Goal: Navigation & Orientation: Find specific page/section

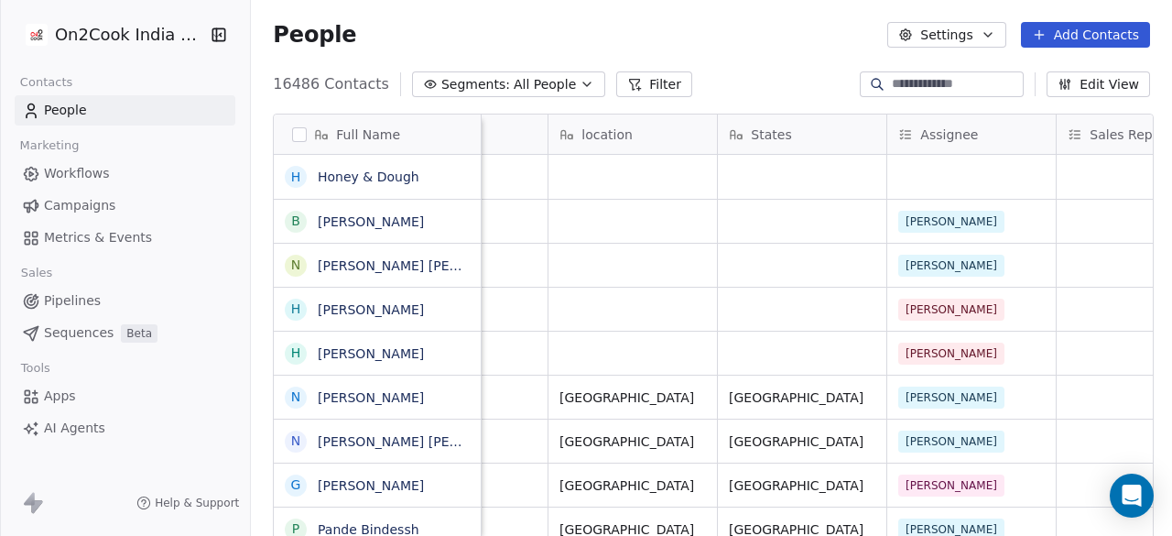
click at [65, 302] on span "Pipelines" at bounding box center [72, 300] width 57 height 19
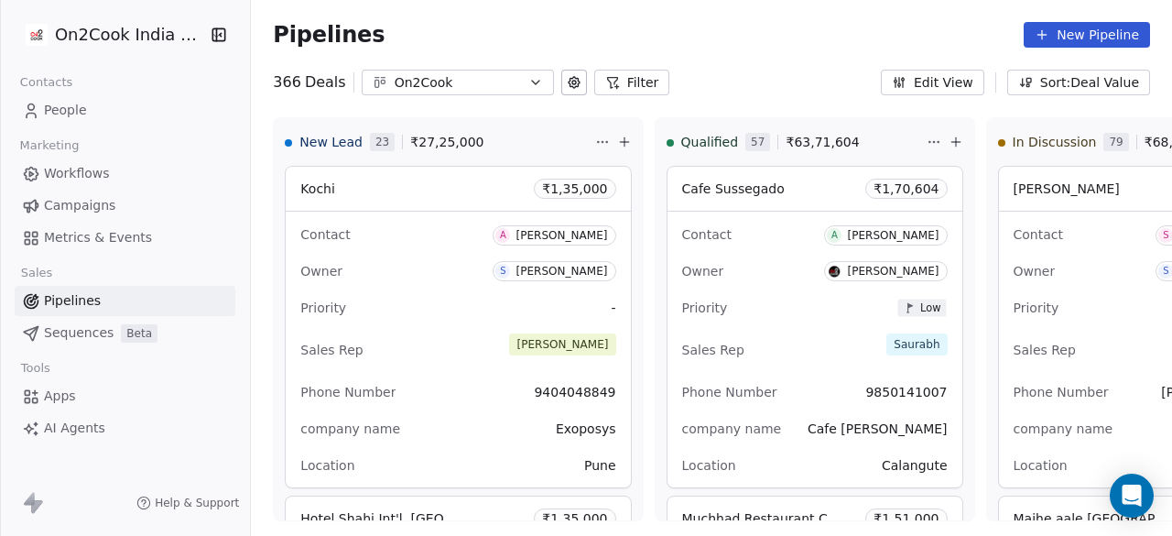
click at [415, 92] on button "On2Cook" at bounding box center [458, 83] width 192 height 26
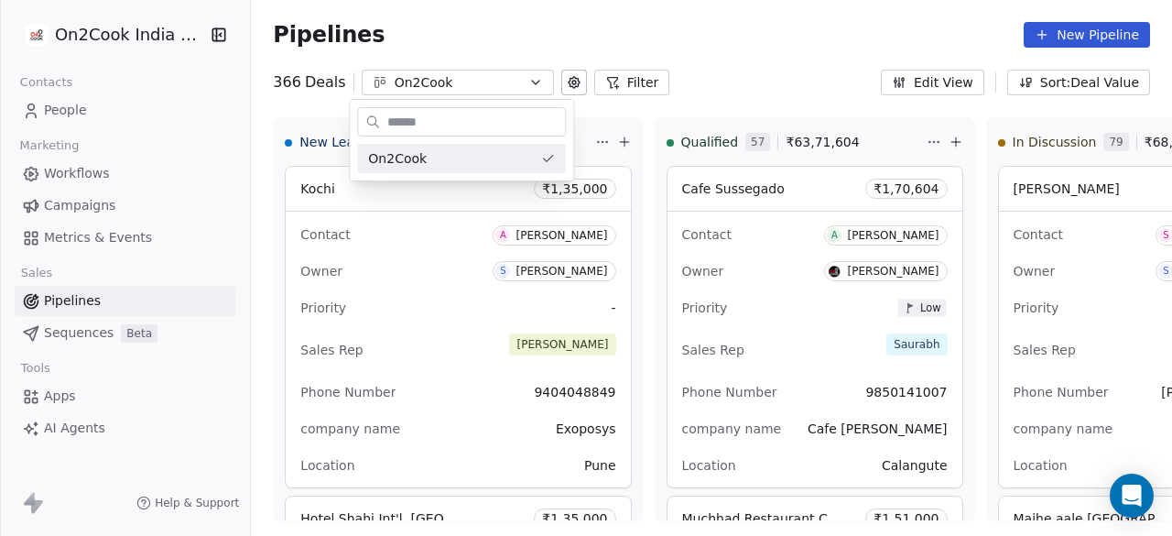
click at [49, 107] on html "On2Cook India Pvt. Ltd. Contacts People Marketing Workflows Campaigns Metrics &…" at bounding box center [586, 268] width 1172 height 536
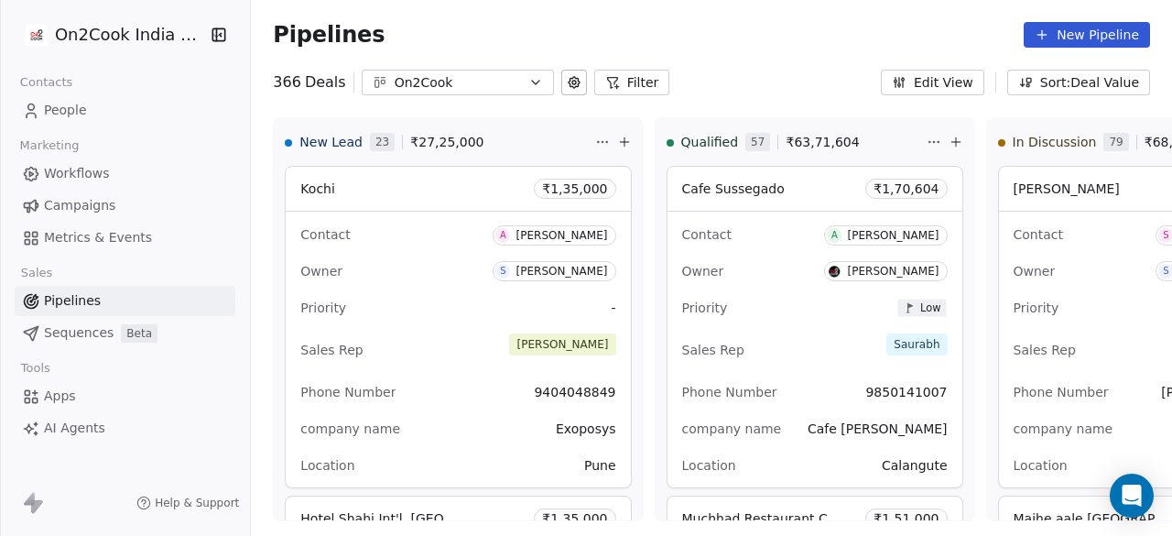
click at [70, 234] on span "Metrics & Events" at bounding box center [98, 237] width 108 height 19
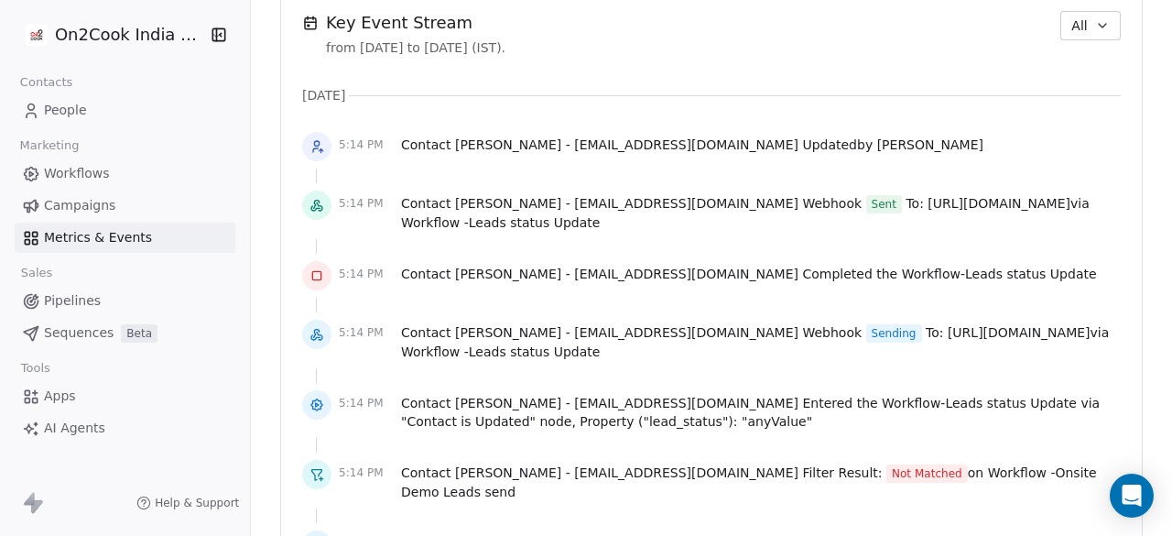
scroll to position [1311, 0]
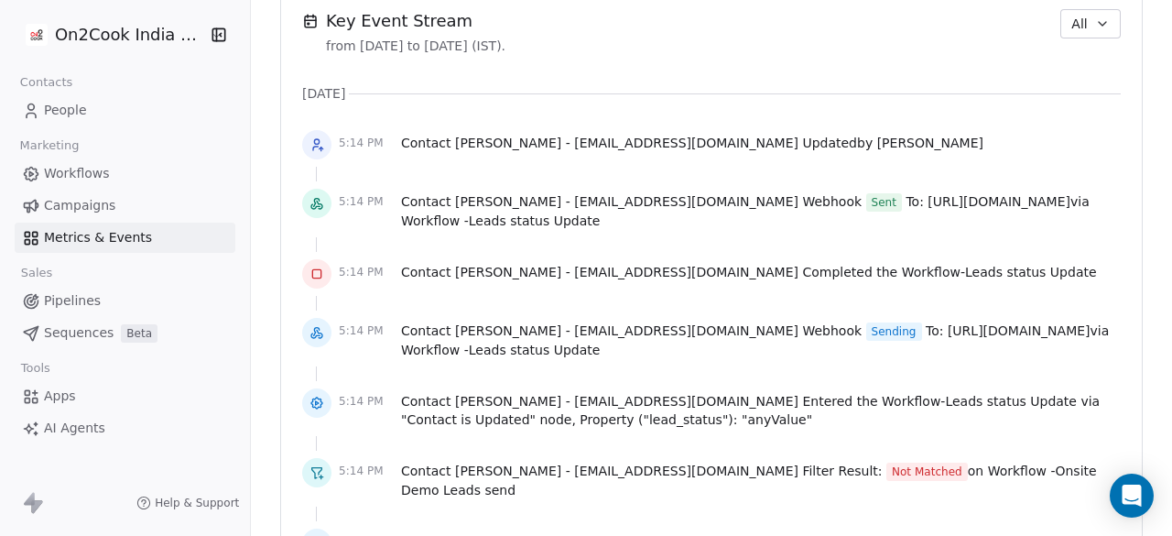
click at [83, 333] on span "Sequences" at bounding box center [79, 332] width 70 height 19
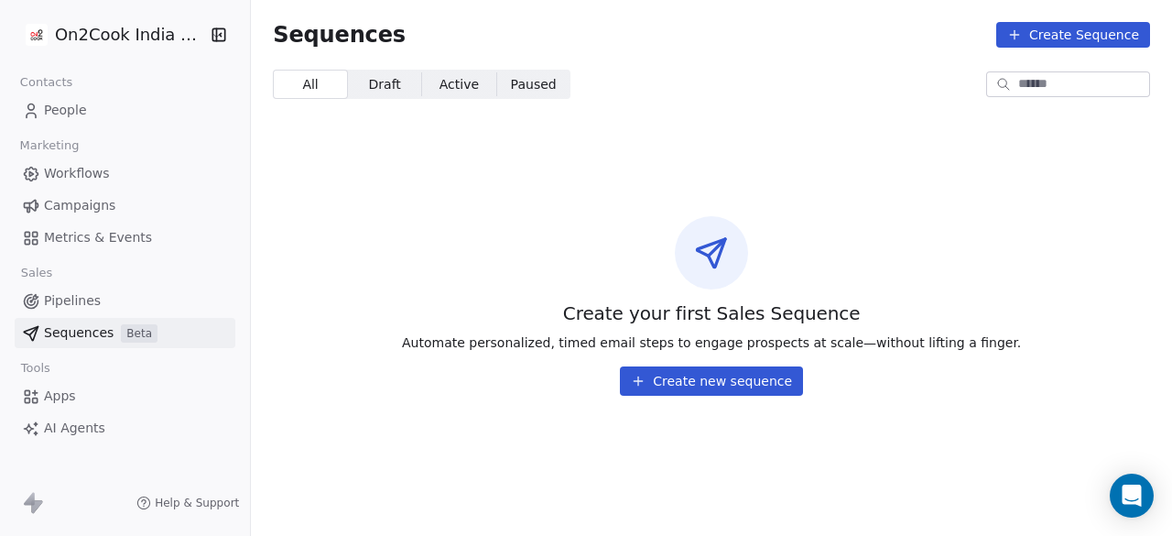
click at [56, 400] on span "Apps" at bounding box center [60, 395] width 32 height 19
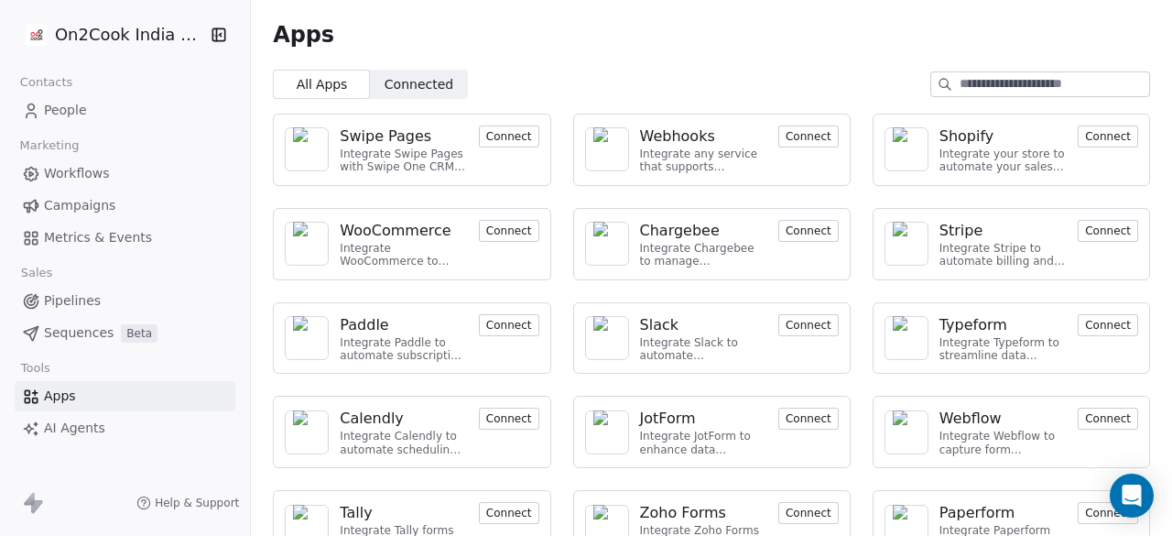
click at [77, 423] on span "AI Agents" at bounding box center [74, 427] width 61 height 19
click at [60, 109] on span "People" at bounding box center [65, 110] width 43 height 19
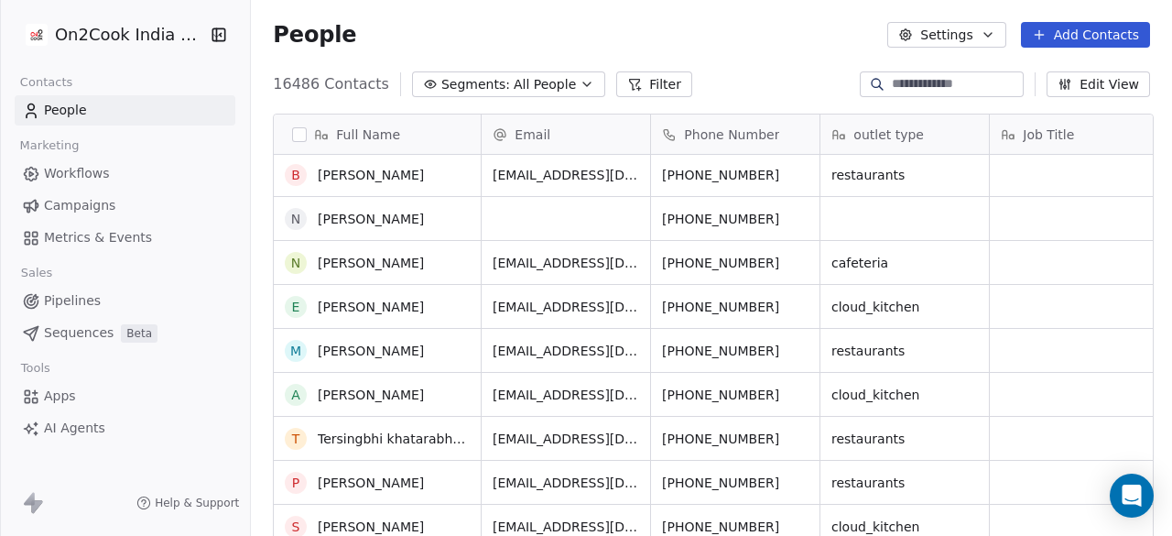
scroll to position [198, 0]
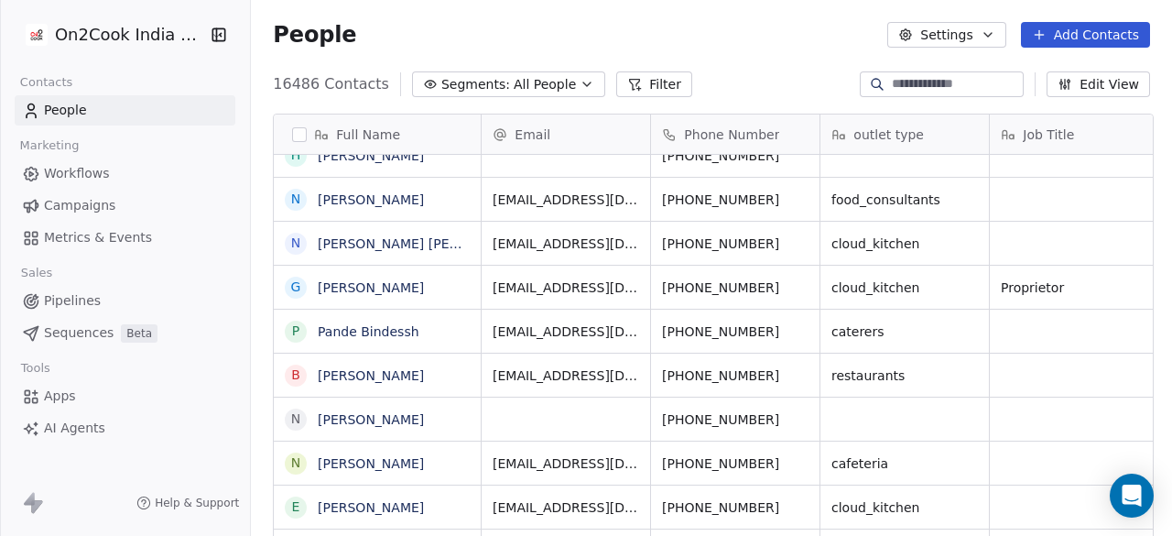
click at [220, 33] on icon "button" at bounding box center [221, 34] width 2 height 3
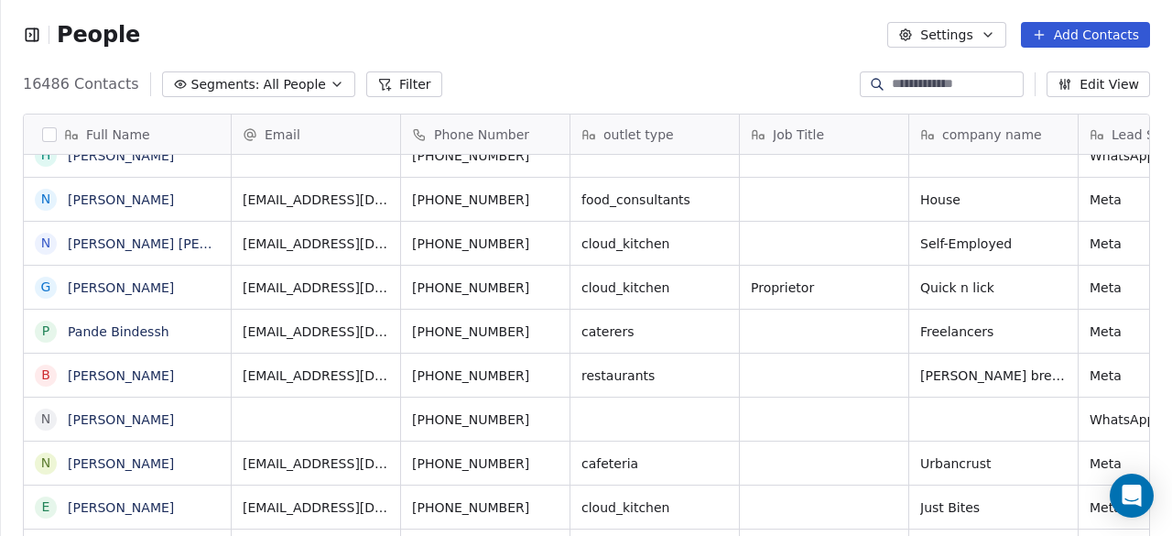
scroll to position [15, 15]
click at [31, 31] on icon "button" at bounding box center [32, 35] width 18 height 18
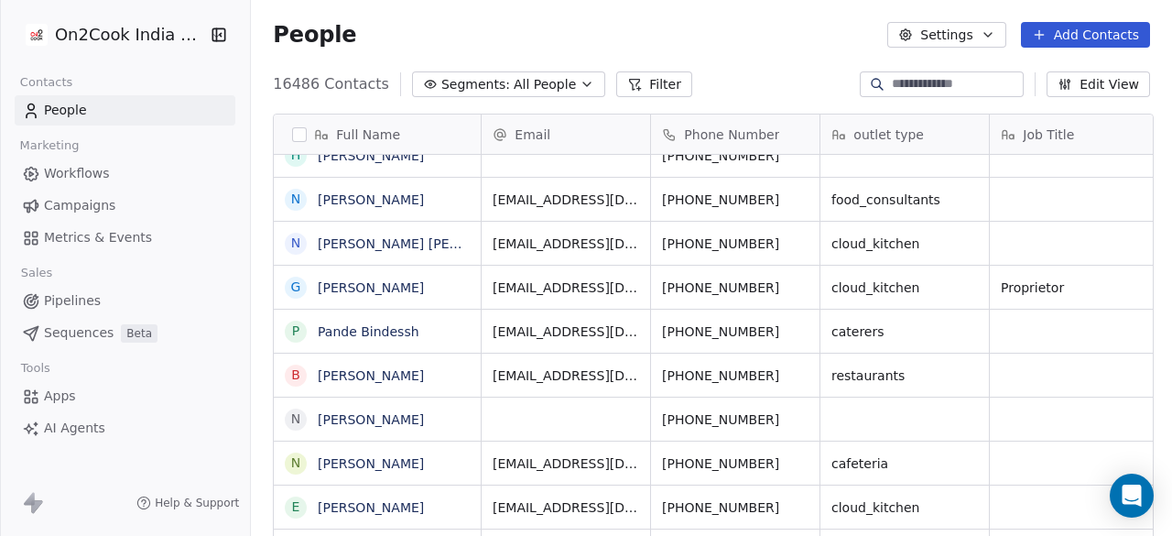
click at [61, 400] on span "Apps" at bounding box center [60, 395] width 32 height 19
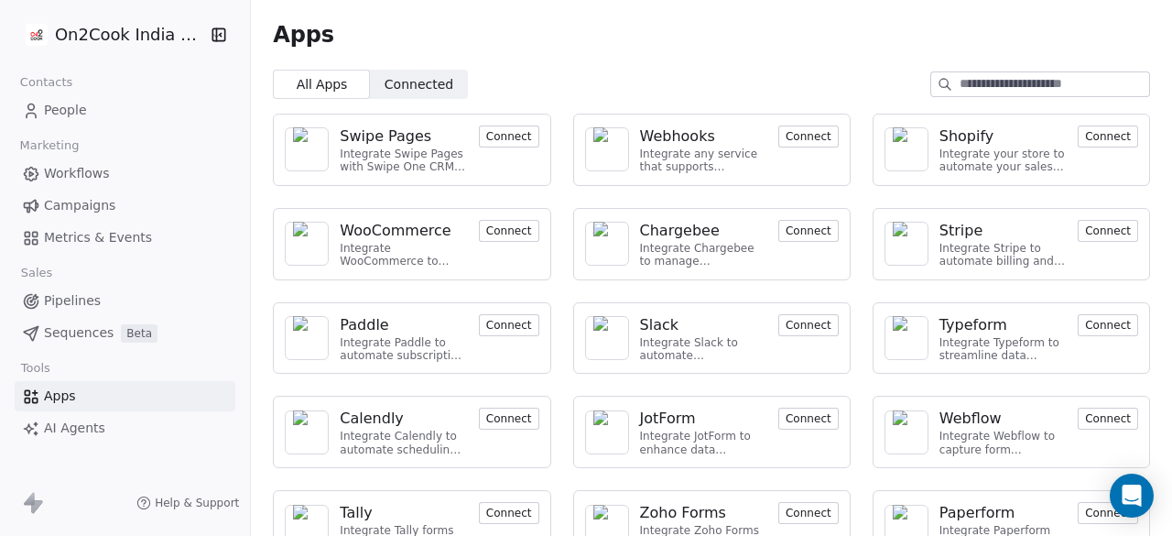
click at [69, 108] on span "People" at bounding box center [65, 110] width 43 height 19
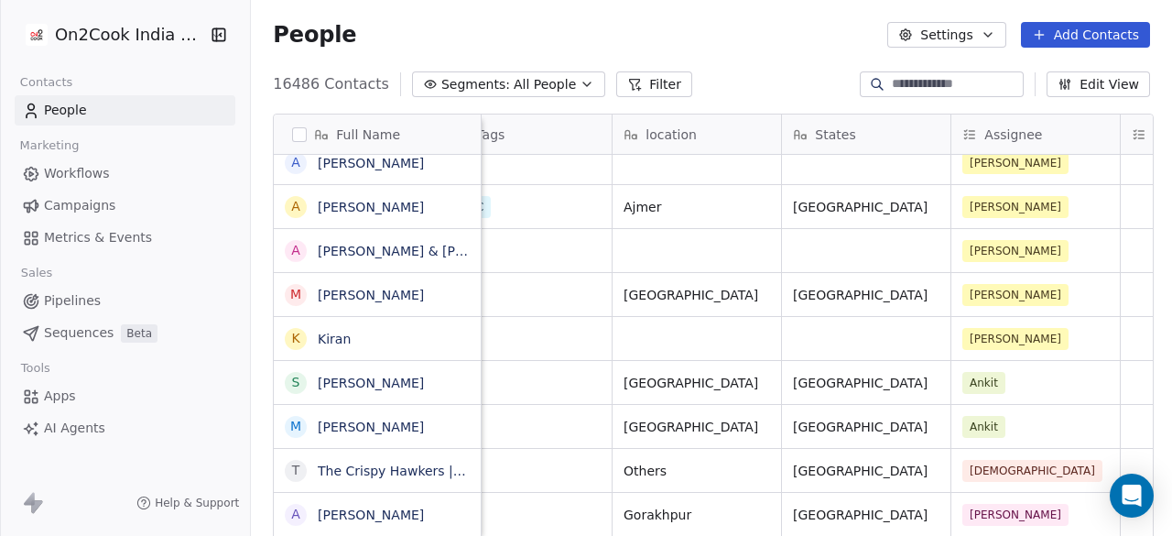
scroll to position [0, 1688]
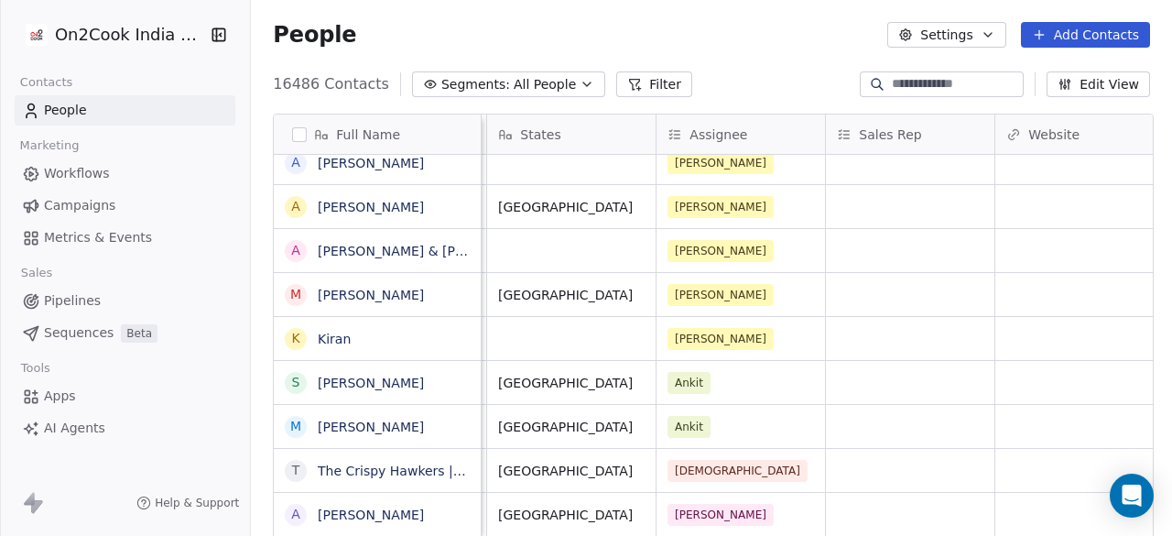
click at [1109, 81] on button "Edit View" at bounding box center [1097, 84] width 103 height 26
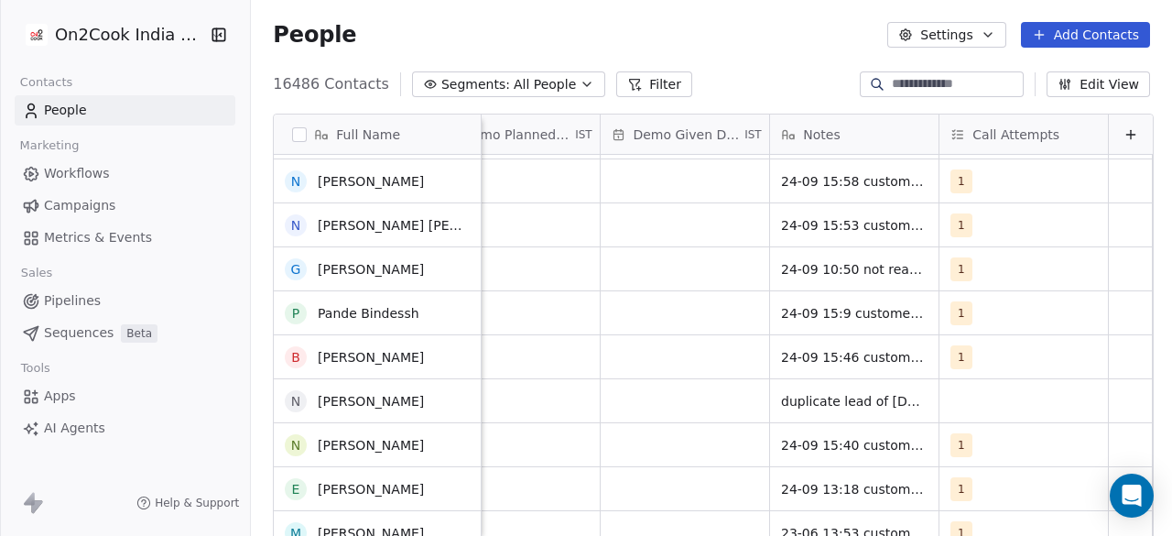
scroll to position [212, 0]
